Goal: Information Seeking & Learning: Learn about a topic

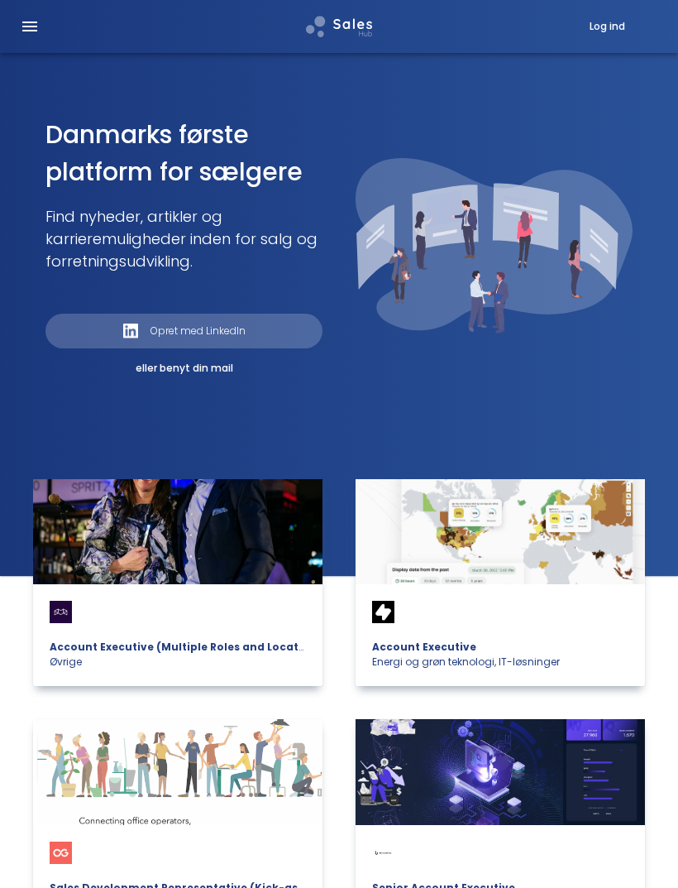
click at [35, 23] on icon "Open drawer" at bounding box center [29, 27] width 15 height 10
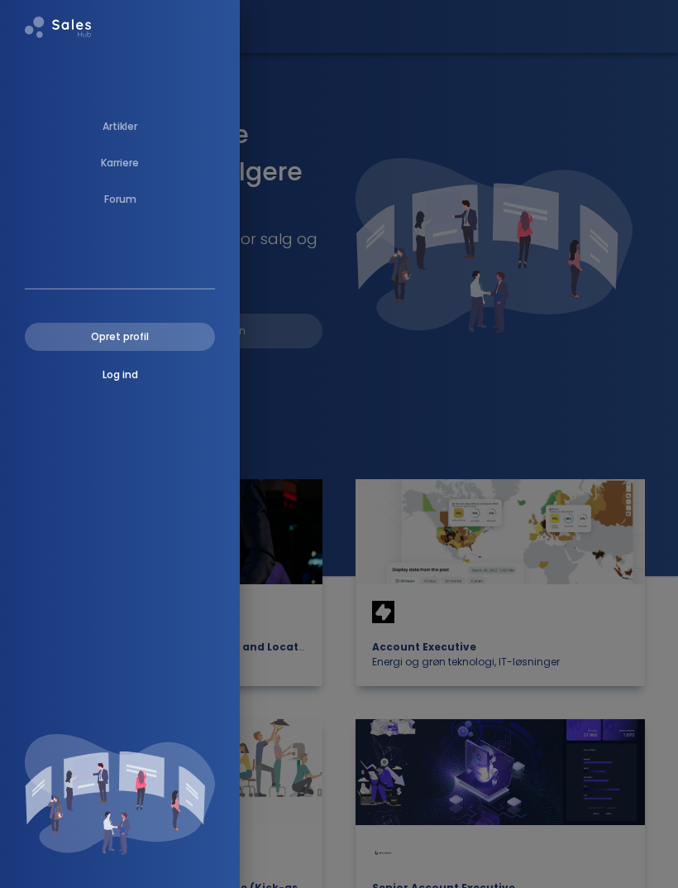
click at [123, 121] on p "Artikler" at bounding box center [120, 126] width 35 height 15
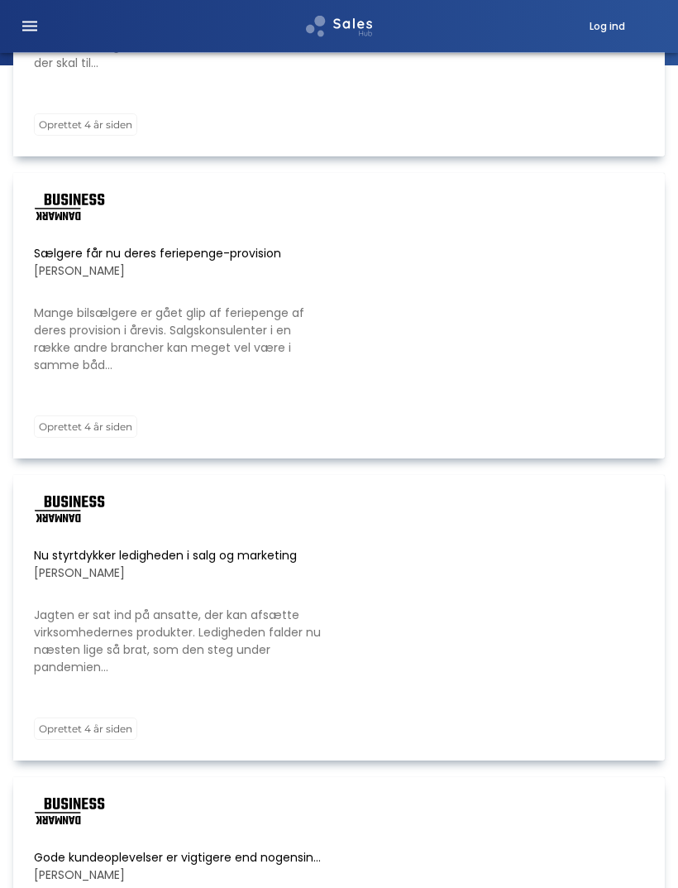
scroll to position [224, 0]
click at [218, 304] on p "Mange bilsælgere er gået glip af feriepenge af deres provision i årevis. Salgsk…" at bounding box center [181, 338] width 294 height 69
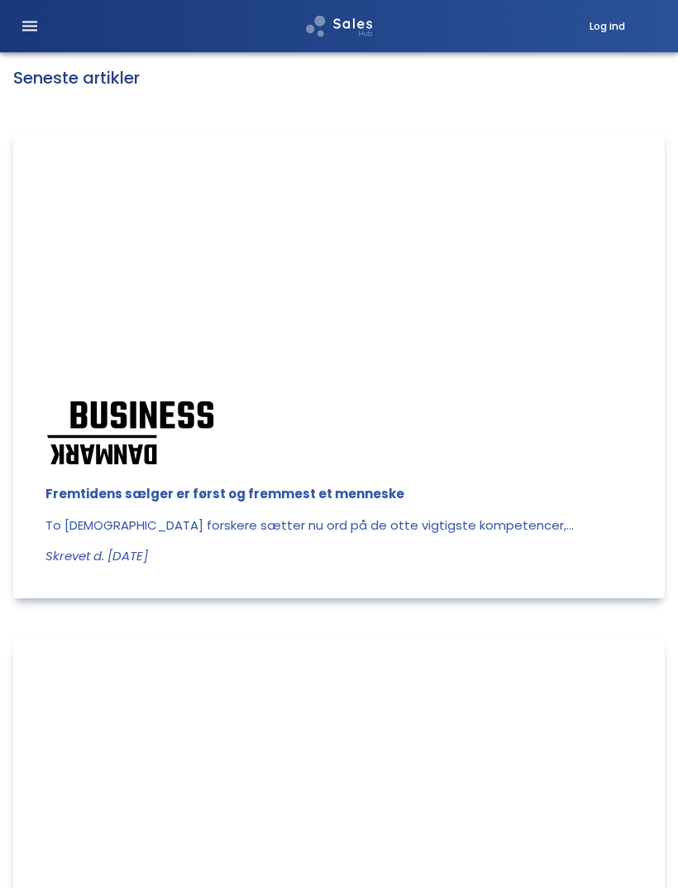
scroll to position [1689, 0]
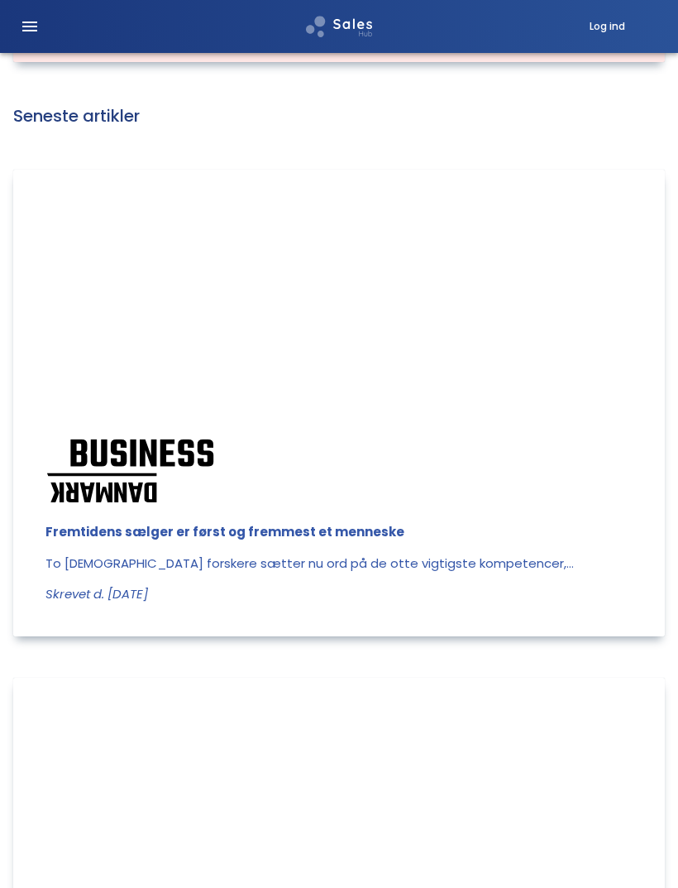
click at [419, 569] on p "To [DEMOGRAPHIC_DATA] forskere sætter nu ord på de otte vigtigste kompetencer,.…" at bounding box center [338, 563] width 586 height 19
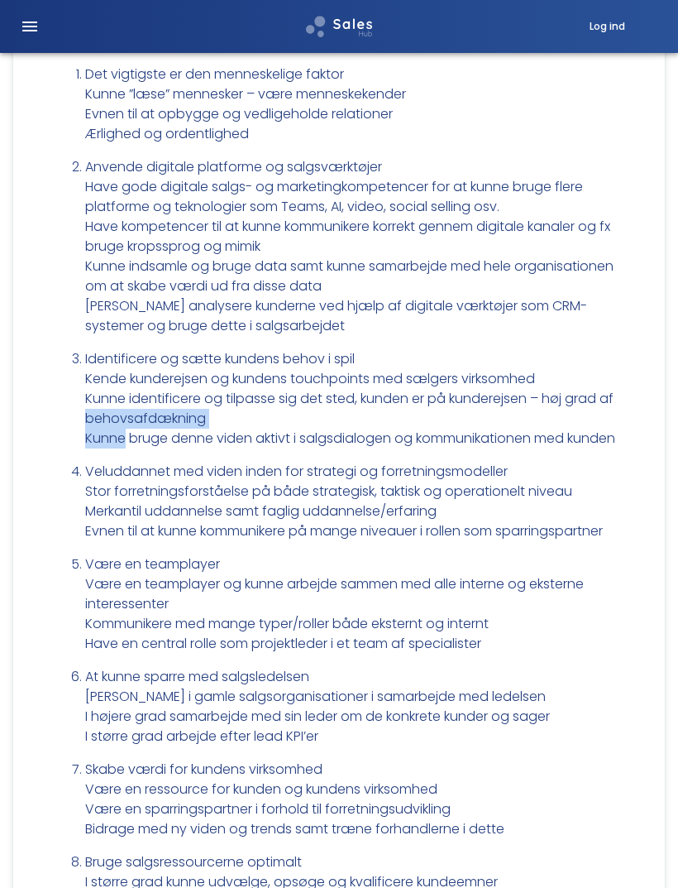
scroll to position [3141, 0]
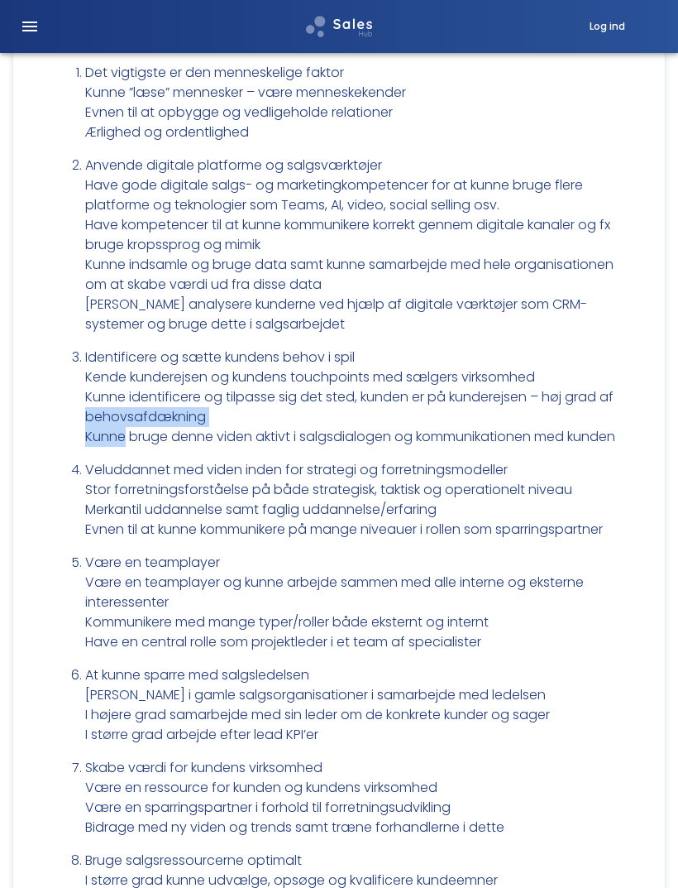
click at [136, 539] on li "Veluddannet med viden inden for strategi og forretningsmodeller Stor forretning…" at bounding box center [355, 499] width 540 height 79
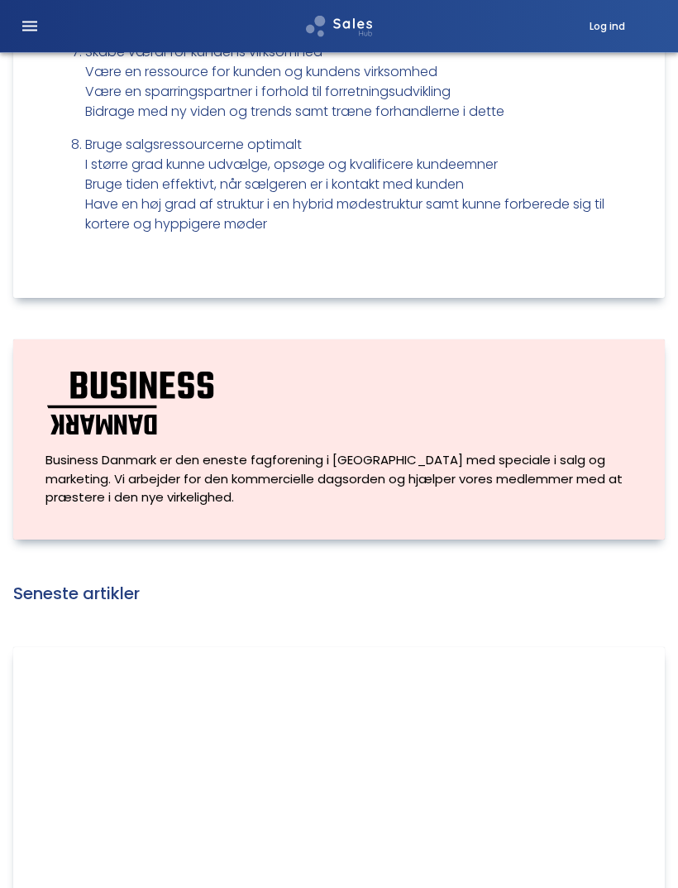
scroll to position [3856, 0]
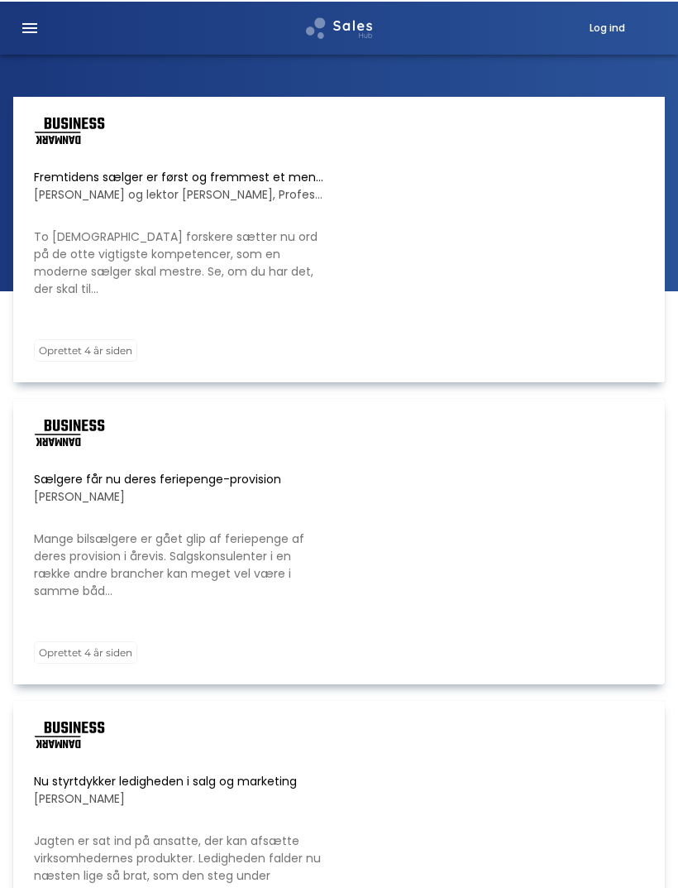
scroll to position [278, 0]
